Goal: Information Seeking & Learning: Learn about a topic

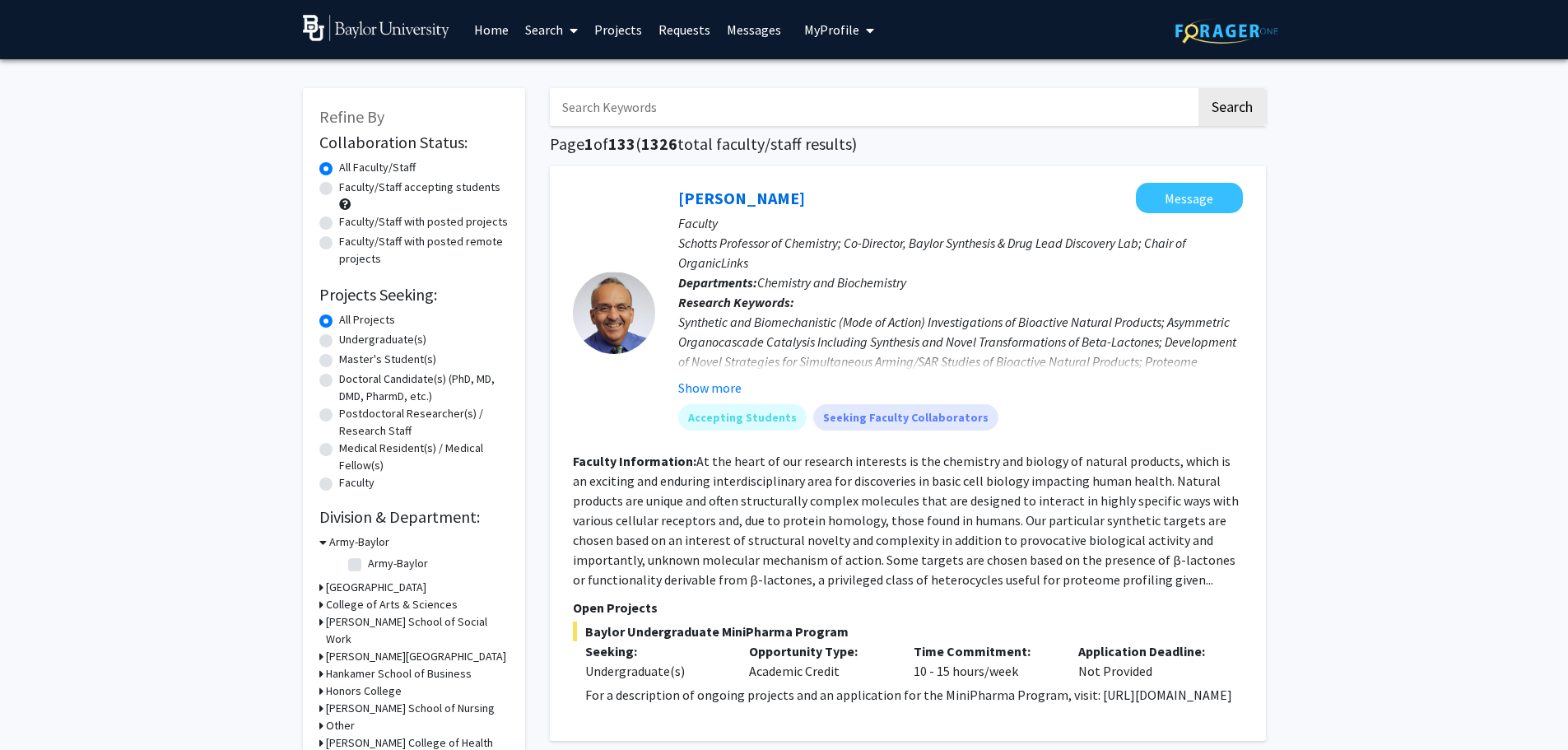
click at [544, 32] on link "Search" at bounding box center [552, 29] width 69 height 58
click at [555, 110] on span "Students" at bounding box center [567, 108] width 100 height 33
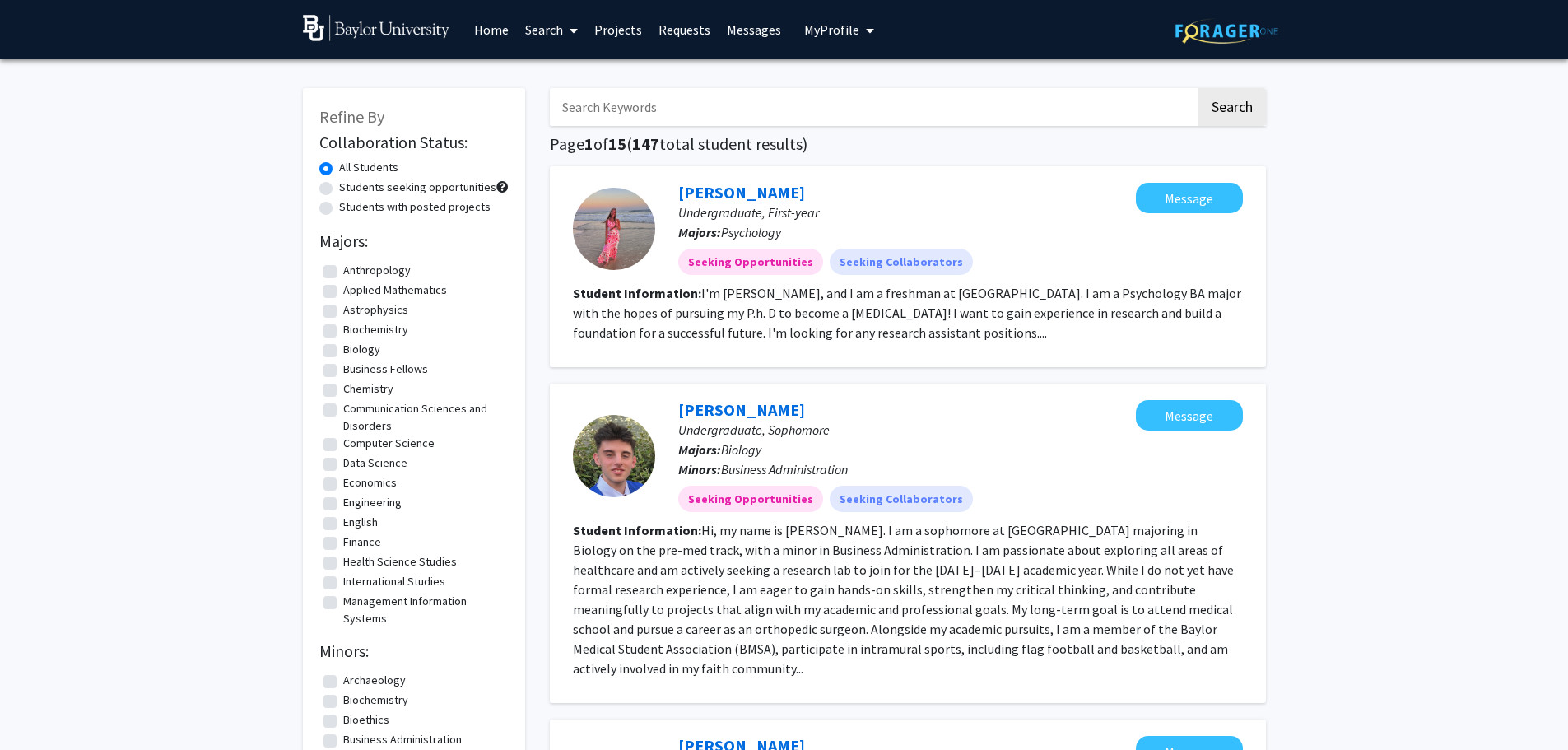
click at [622, 31] on link "Projects" at bounding box center [618, 29] width 64 height 58
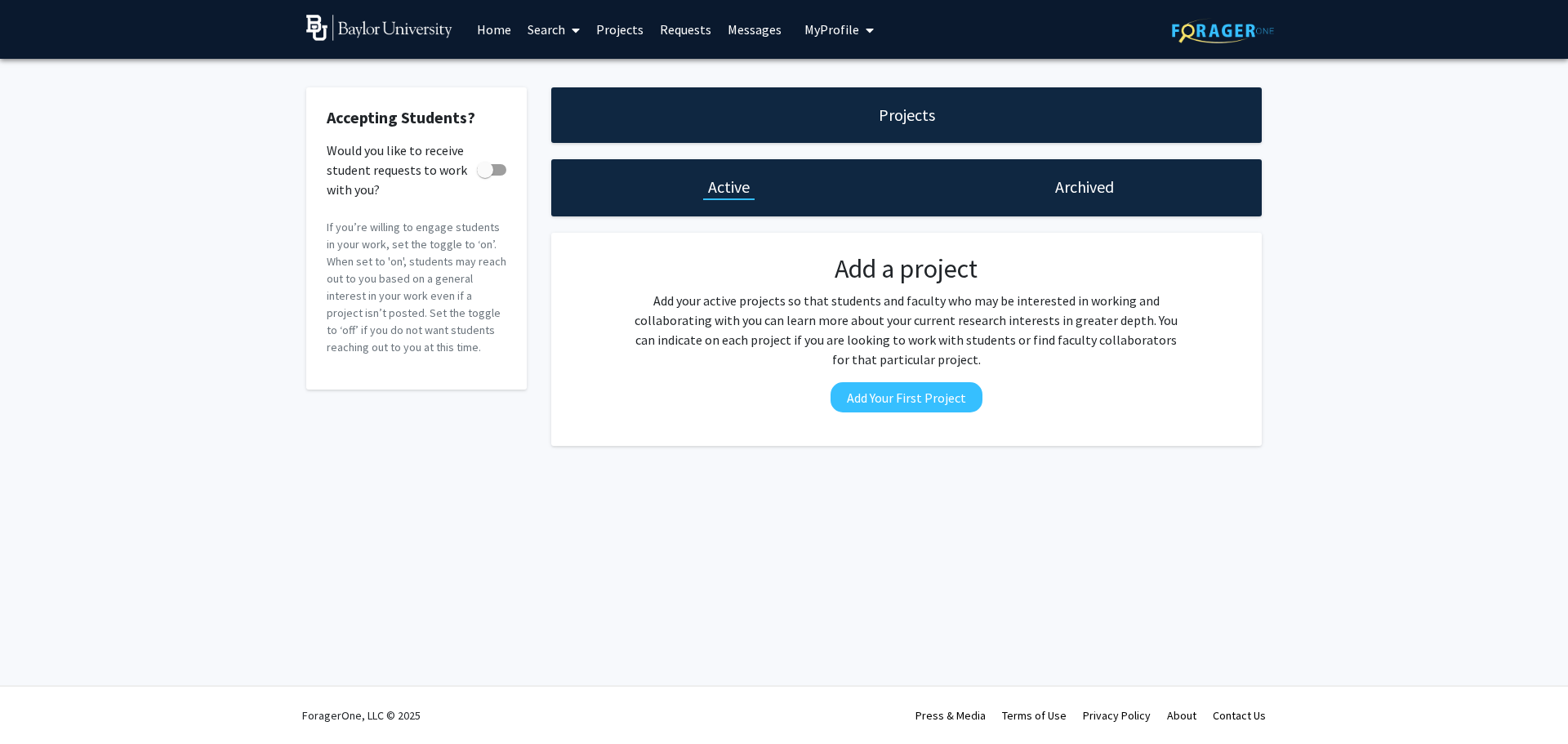
click at [546, 29] on link "Search" at bounding box center [554, 29] width 68 height 58
click at [541, 80] on span "Faculty/Staff" at bounding box center [580, 74] width 120 height 33
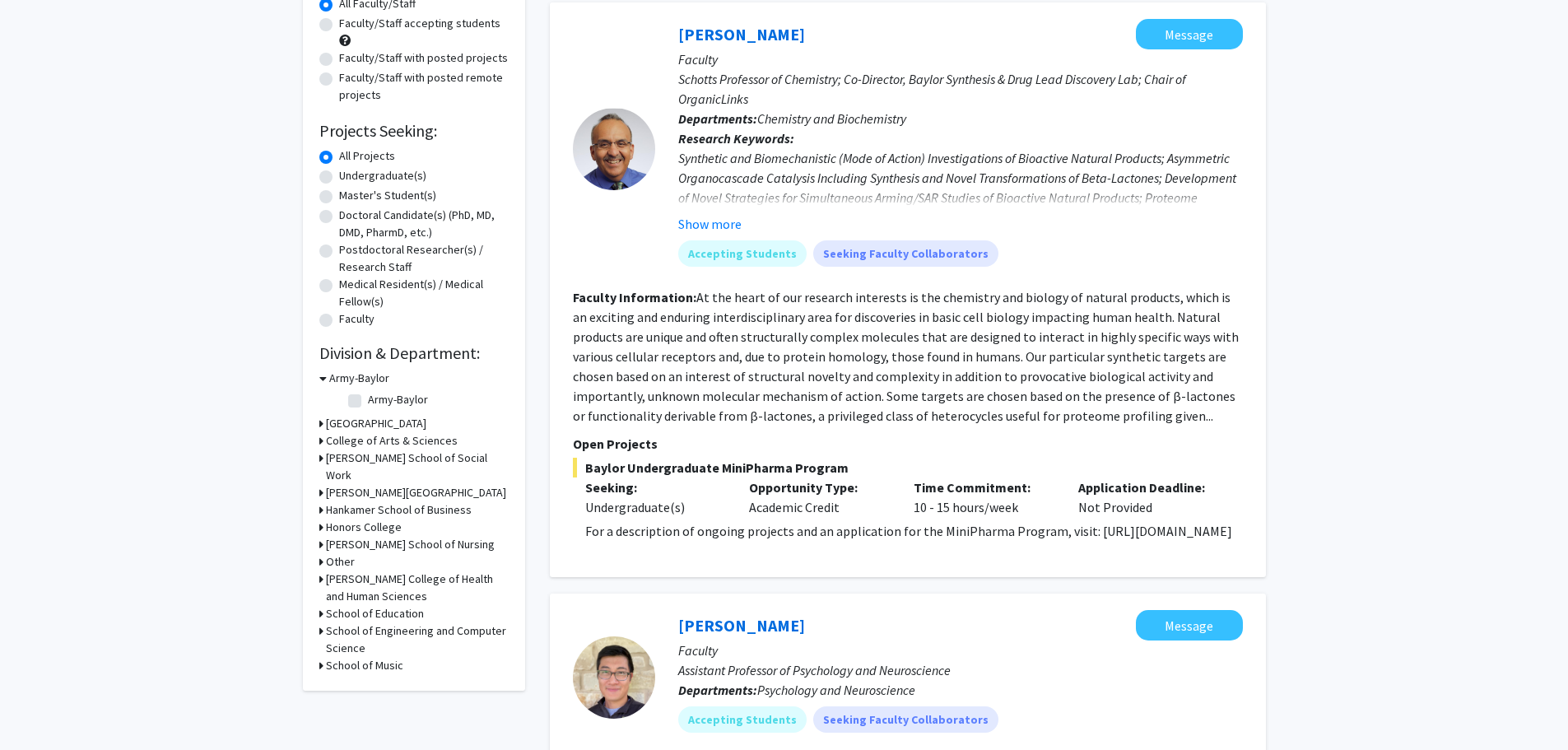
scroll to position [165, 0]
click at [319, 454] on icon at bounding box center [321, 457] width 4 height 18
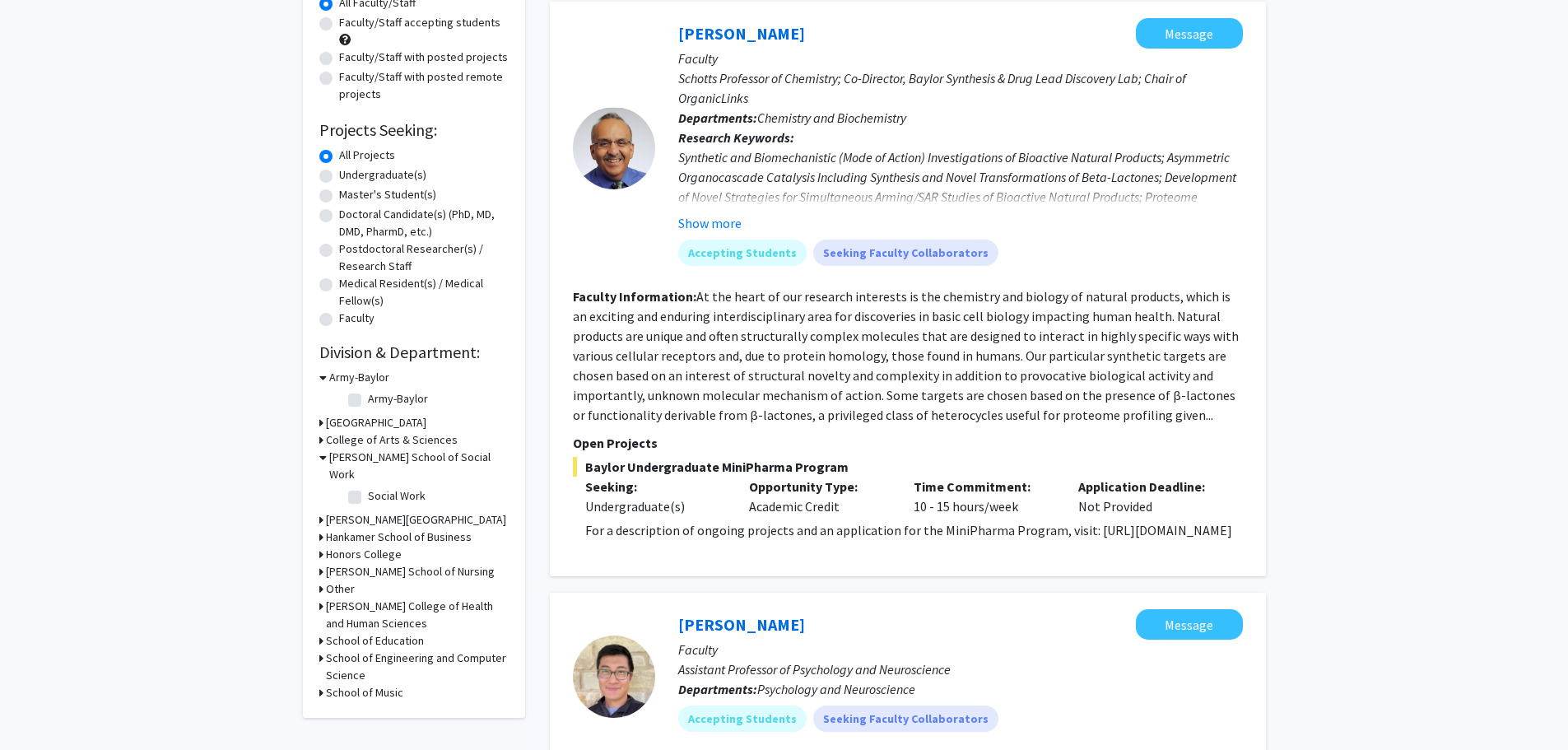
click at [368, 497] on label "Social Work" at bounding box center [397, 496] width 58 height 18
click at [368, 497] on input "Social Work" at bounding box center [373, 493] width 11 height 11
checkbox input "true"
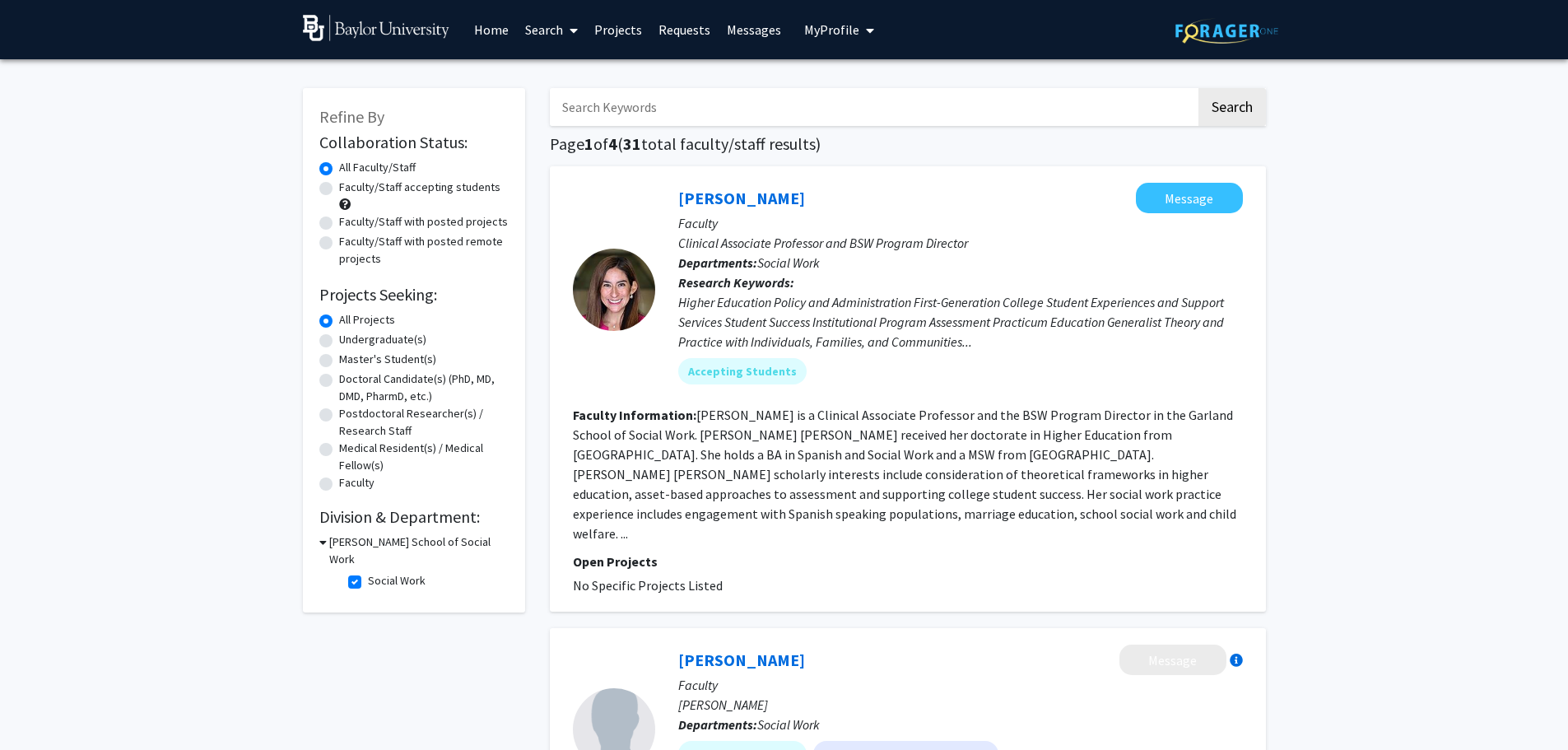
drag, startPoint x: 326, startPoint y: 187, endPoint x: 335, endPoint y: 222, distance: 36.1
click at [339, 187] on label "Faculty/Staff accepting students" at bounding box center [420, 187] width 161 height 18
click at [339, 187] on input "Faculty/Staff accepting students" at bounding box center [344, 183] width 11 height 11
radio input "true"
click at [339, 224] on label "Faculty/Staff with posted projects" at bounding box center [423, 222] width 169 height 18
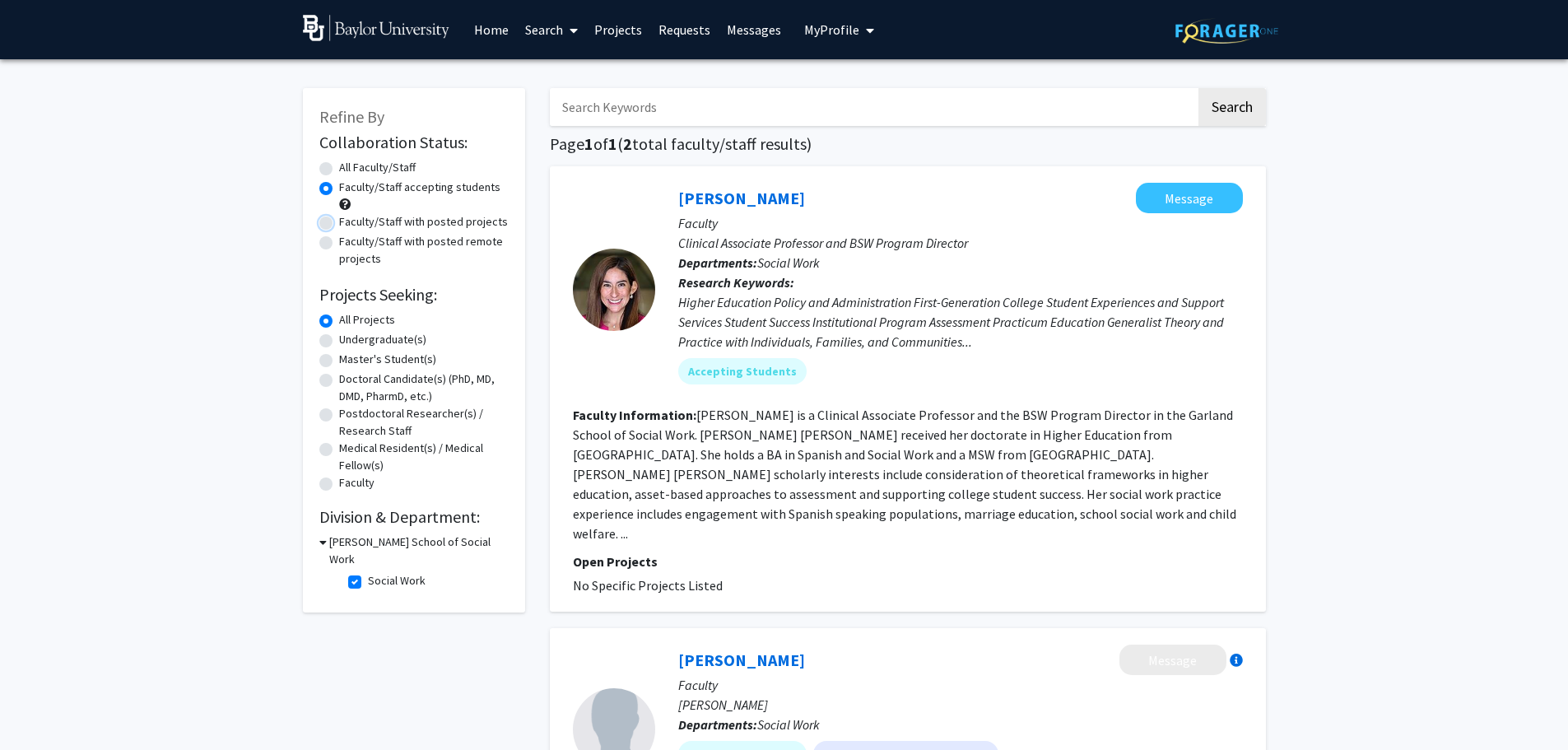
click at [339, 224] on input "Faculty/Staff with posted projects" at bounding box center [344, 219] width 11 height 11
radio input "true"
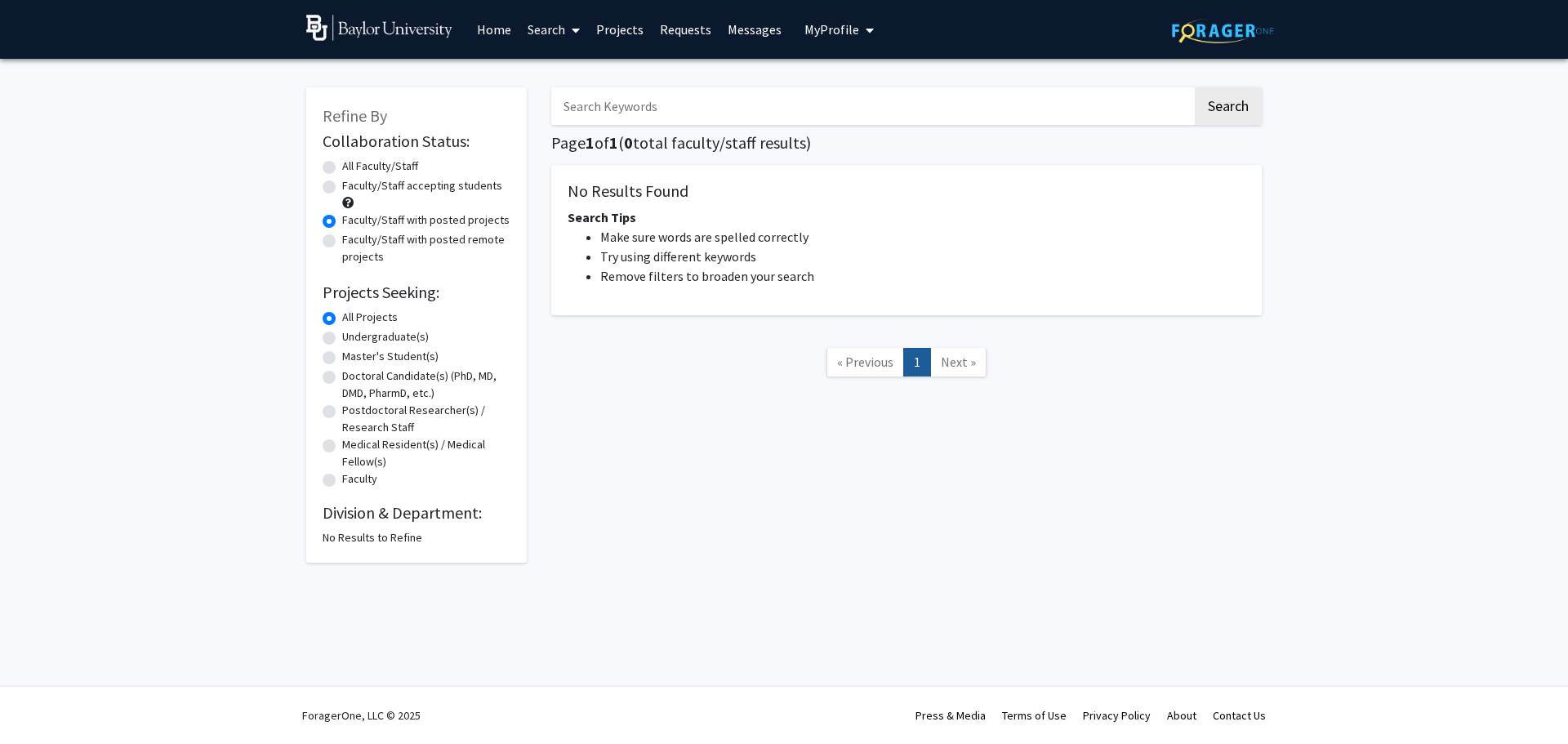
click at [320, 244] on div "Refine By Collaboration Status: Collaboration Status All Faculty/Staff Collabor…" at bounding box center [416, 325] width 220 height 475
click at [342, 244] on label "Faculty/Staff with posted remote projects" at bounding box center [426, 248] width 168 height 34
click at [342, 242] on input "Faculty/Staff with posted remote projects" at bounding box center [347, 236] width 11 height 11
radio input "true"
click at [342, 185] on label "Faculty/Staff accepting students" at bounding box center [422, 185] width 160 height 18
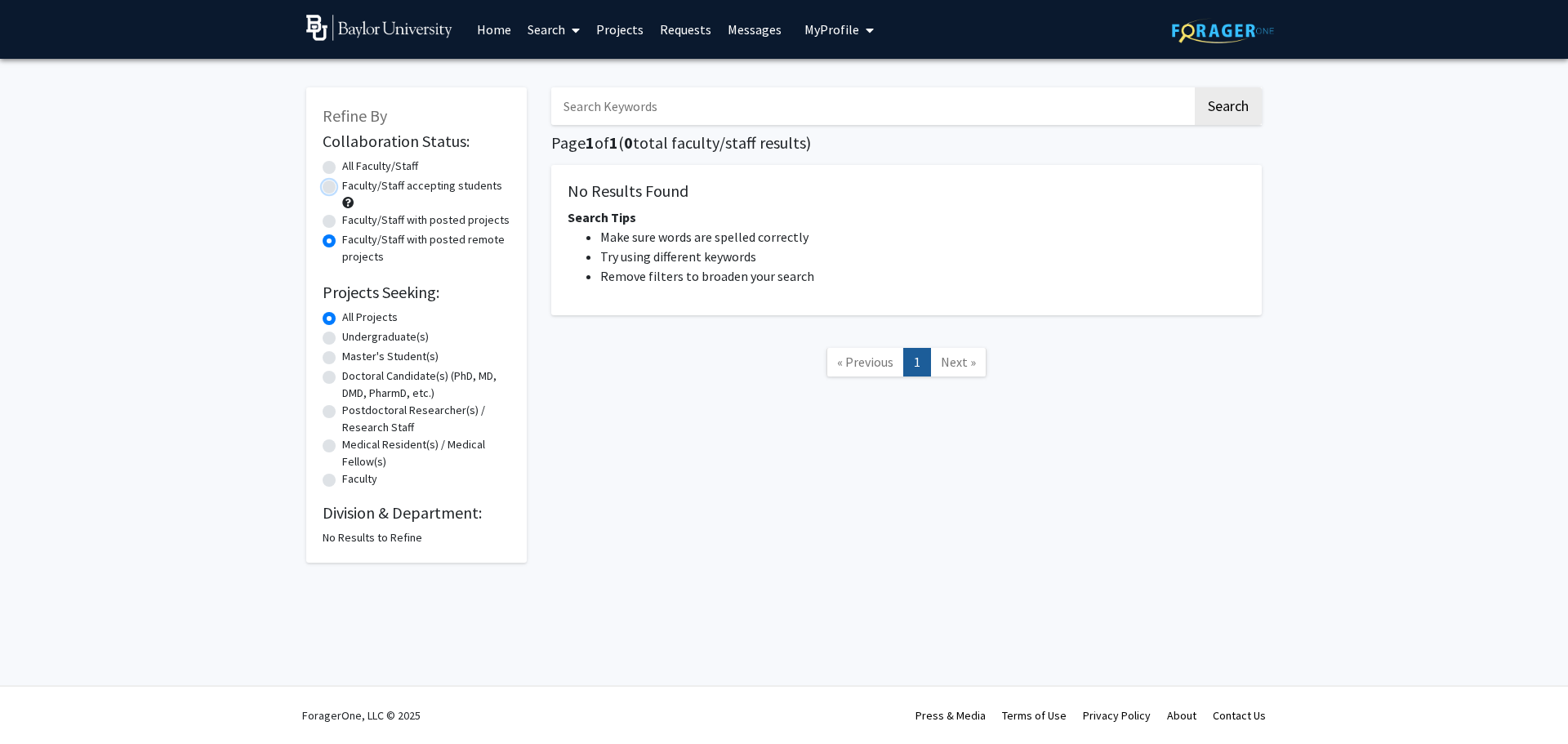
click at [342, 185] on input "Faculty/Staff accepting students" at bounding box center [347, 182] width 11 height 11
radio input "true"
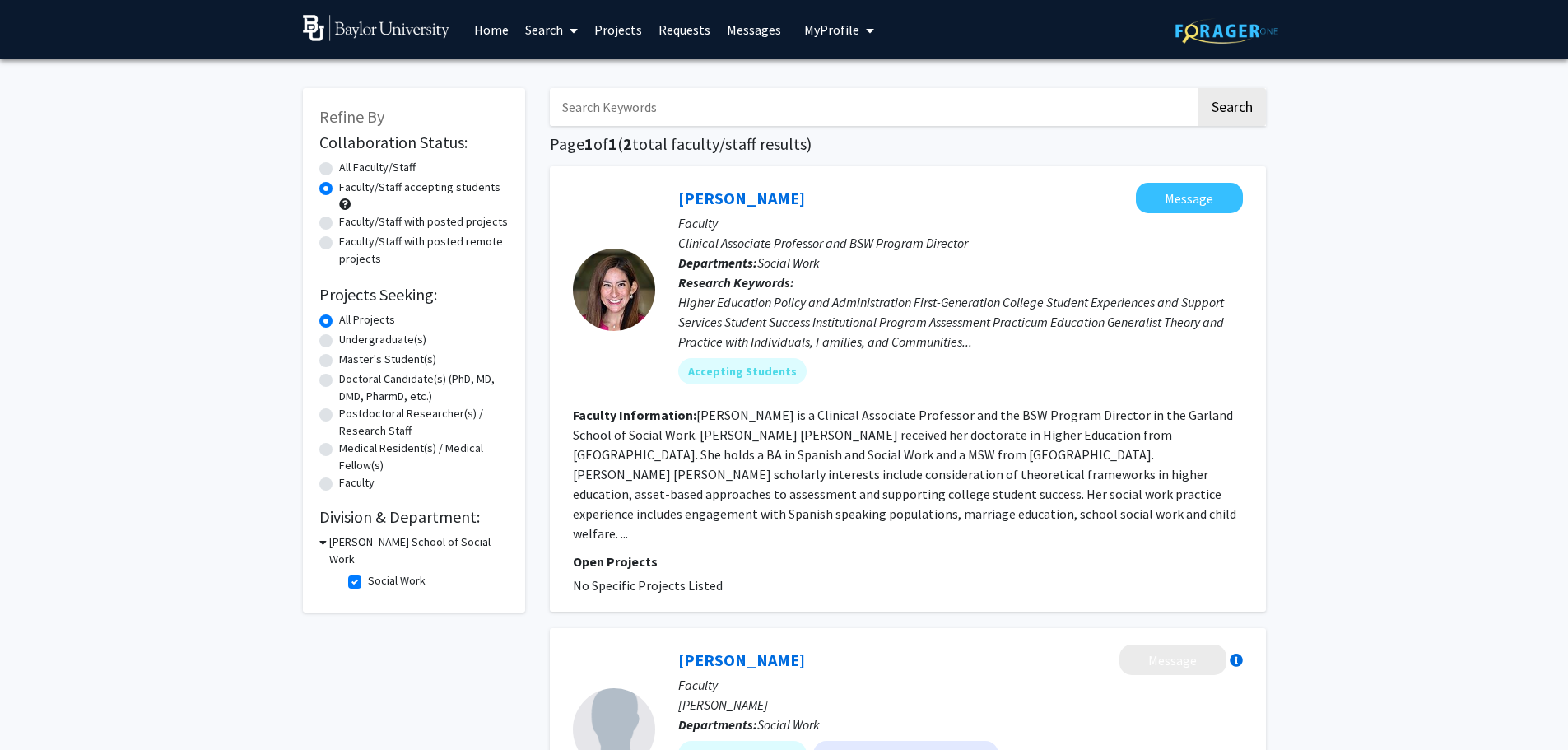
click at [339, 174] on label "All Faculty/Staff" at bounding box center [377, 167] width 77 height 18
click at [339, 170] on input "All Faculty/Staff" at bounding box center [344, 164] width 11 height 11
radio input "true"
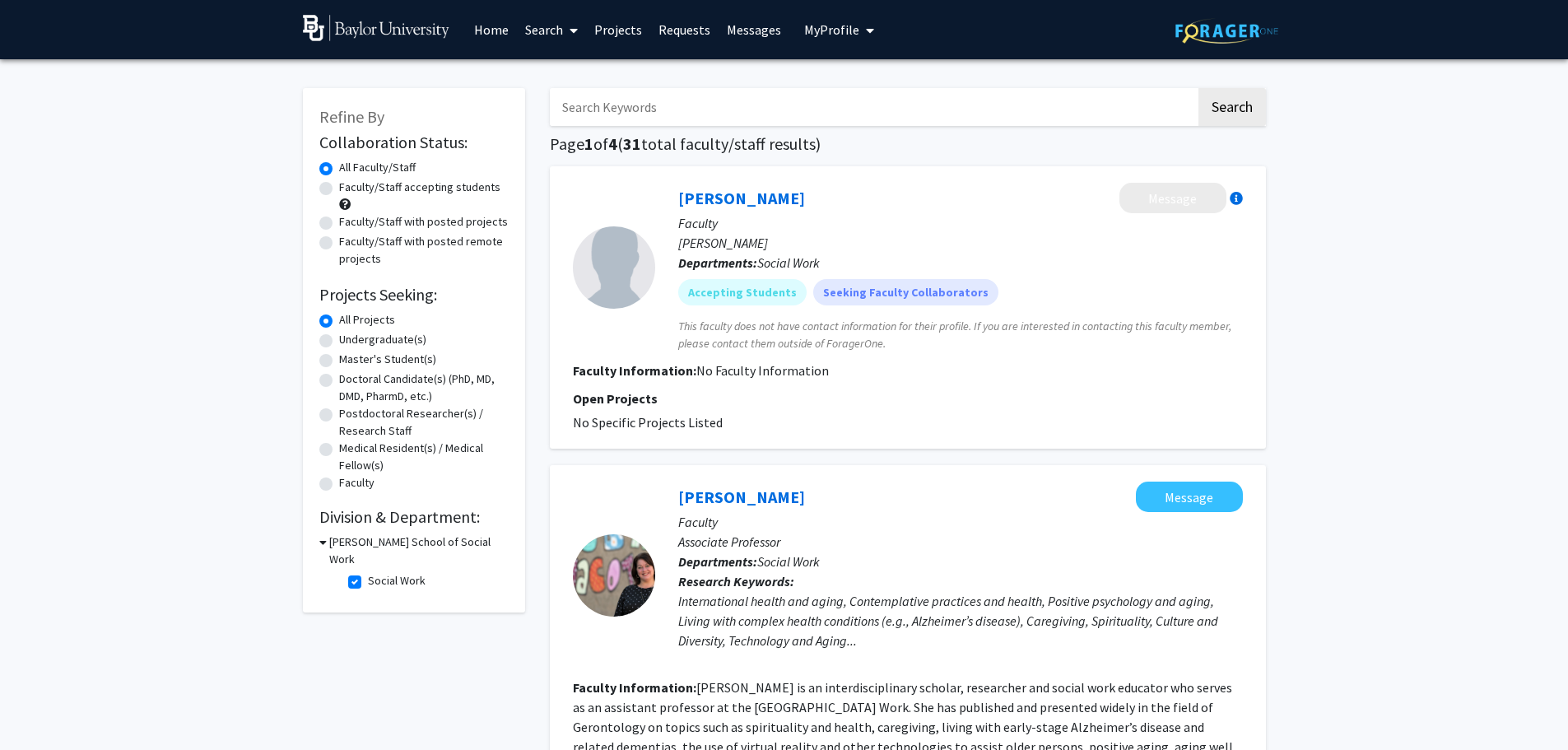
click at [408, 25] on img at bounding box center [376, 28] width 147 height 26
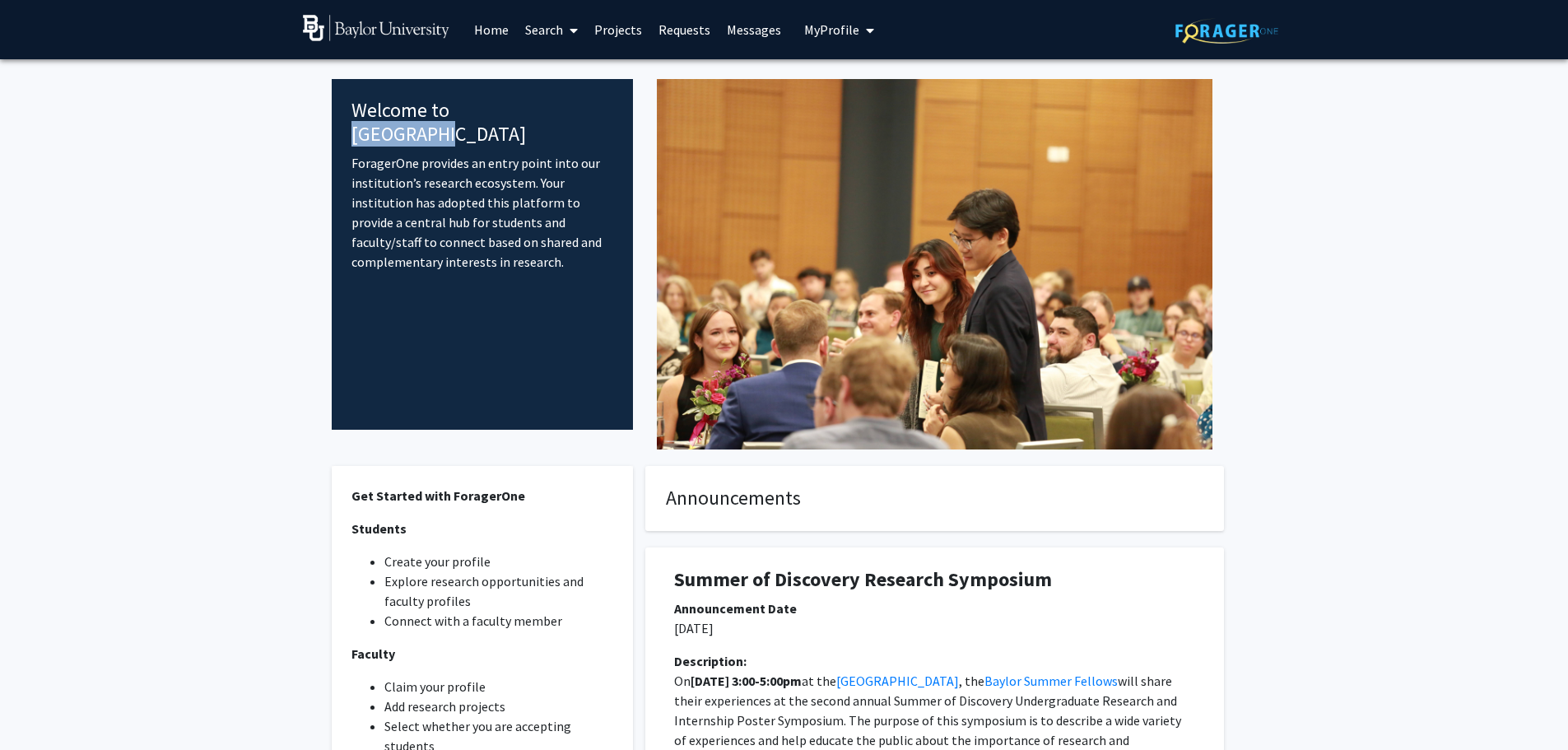
drag, startPoint x: 454, startPoint y: 113, endPoint x: 561, endPoint y: 110, distance: 107.0
click at [561, 110] on h4 "Welcome to [GEOGRAPHIC_DATA]" at bounding box center [483, 122] width 262 height 48
copy h4 "ForagerOne"
